Goal: Find specific page/section: Find specific page/section

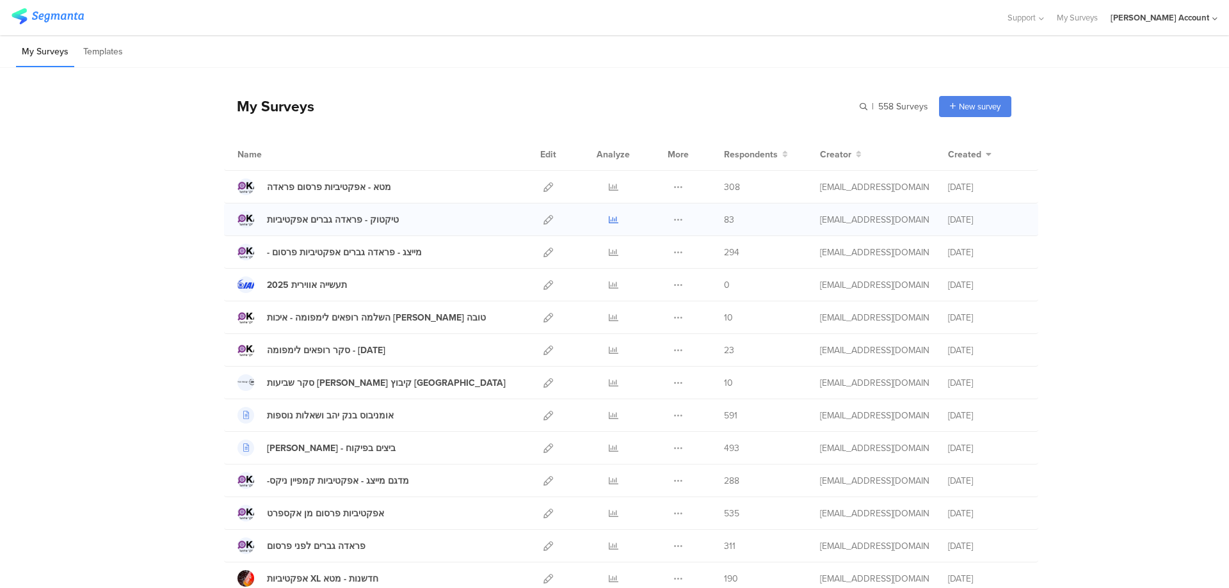
click at [609, 221] on icon at bounding box center [614, 220] width 10 height 10
click at [609, 351] on icon at bounding box center [614, 351] width 10 height 10
click at [612, 183] on icon at bounding box center [614, 187] width 10 height 10
